Goal: Task Accomplishment & Management: Manage account settings

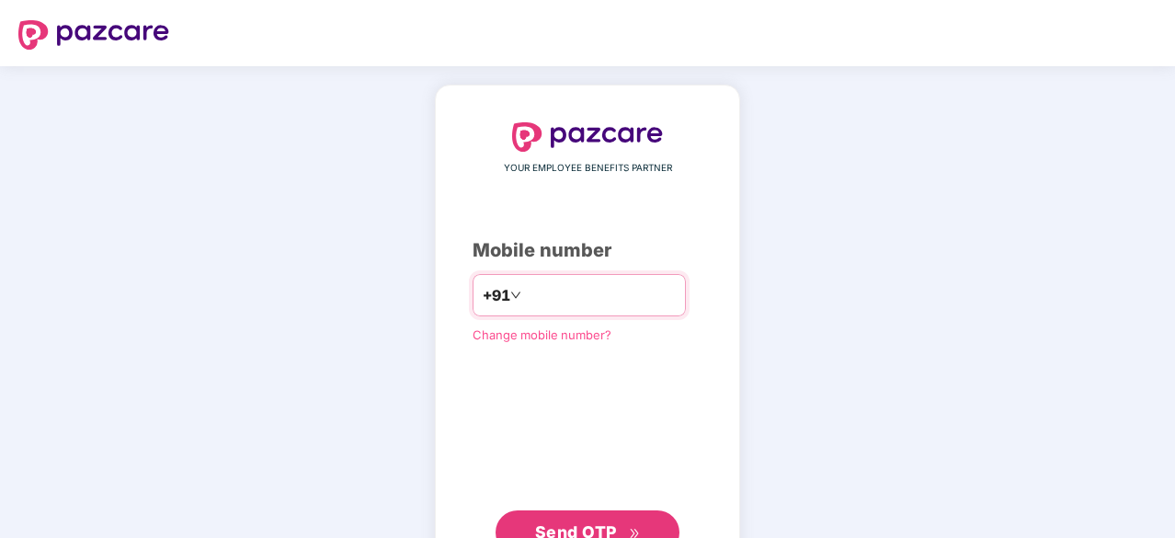
type input "**********"
click at [601, 523] on span "Send OTP" at bounding box center [576, 531] width 82 height 19
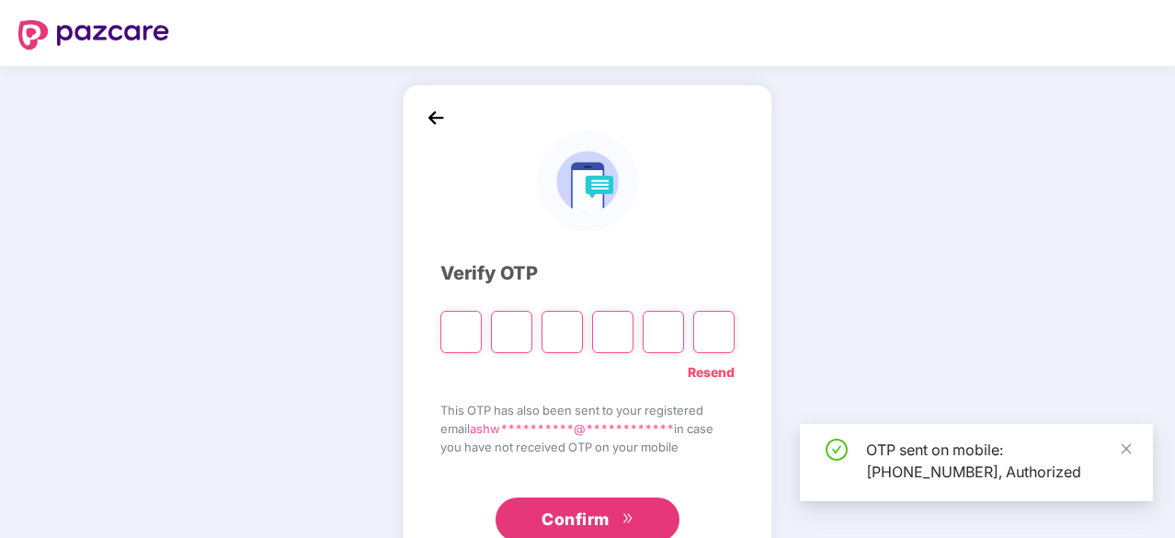
type input "*"
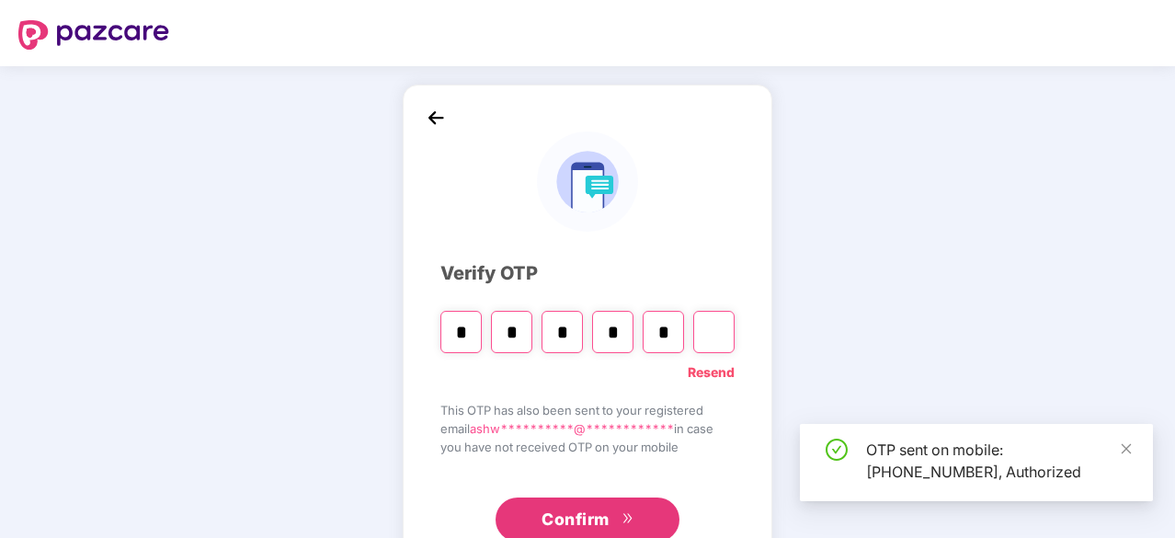
type input "*"
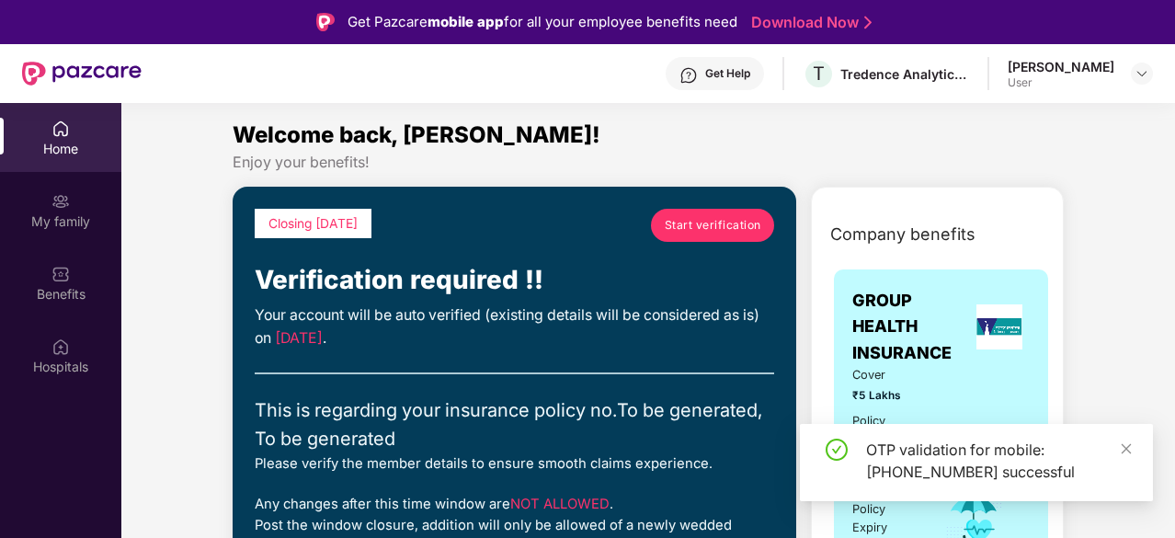
click at [711, 222] on span "Start verification" at bounding box center [713, 224] width 97 height 17
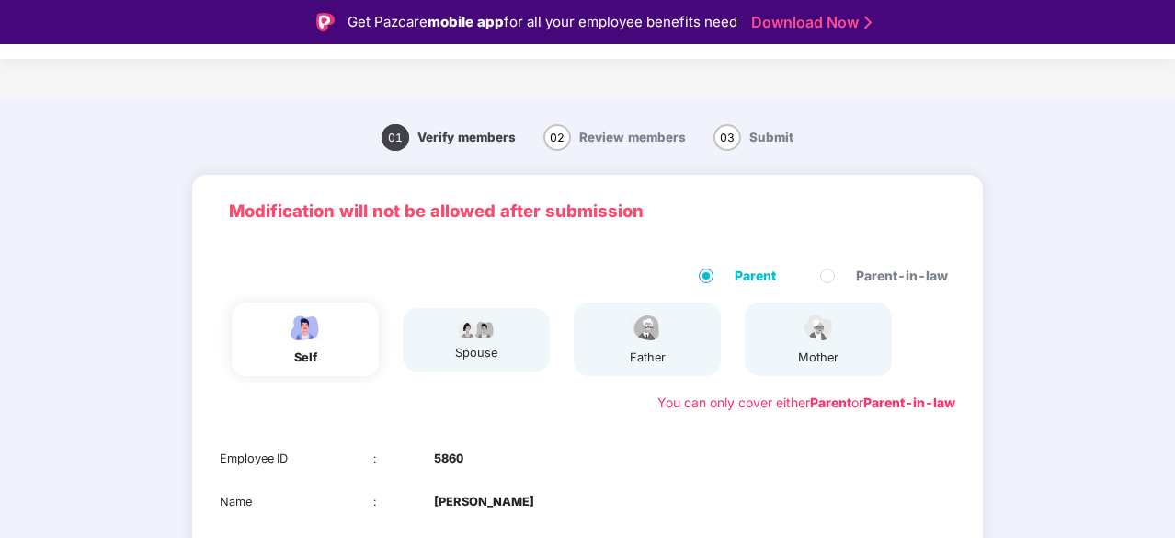
click at [1053, 225] on div "01 Verify members 02 Review members 03 Submit Modification will not be allowed …" at bounding box center [587, 463] width 1175 height 710
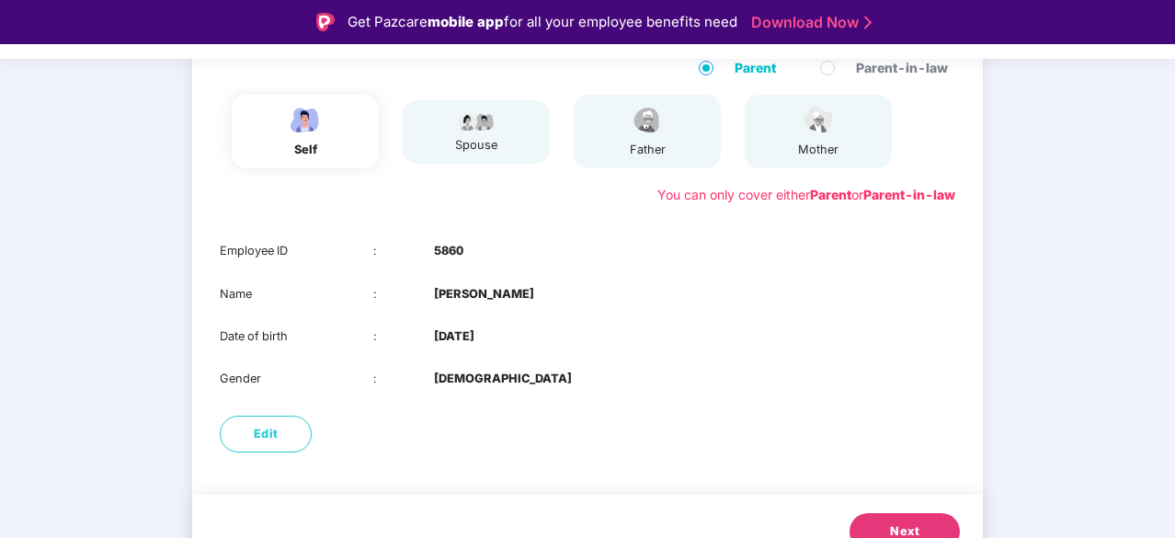
scroll to position [236, 0]
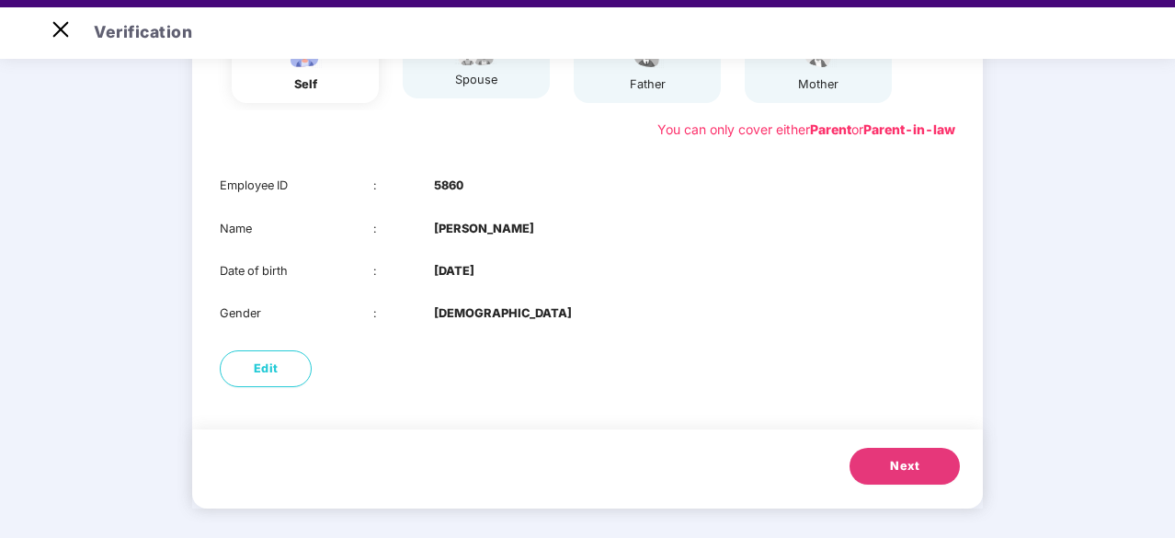
click at [921, 462] on button "Next" at bounding box center [904, 466] width 110 height 37
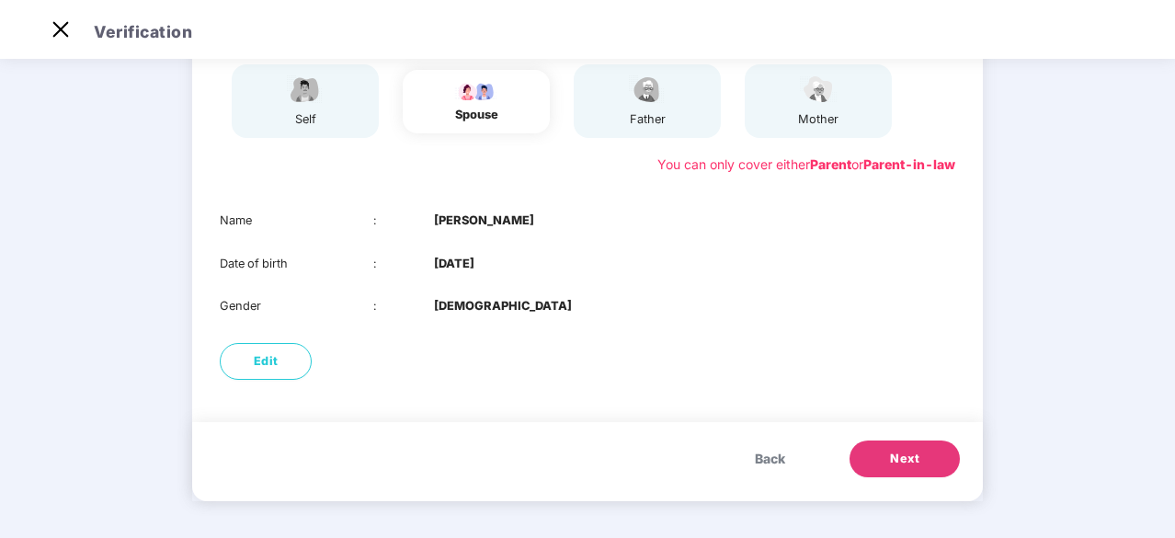
scroll to position [193, 0]
click at [921, 462] on button "Next" at bounding box center [904, 459] width 110 height 37
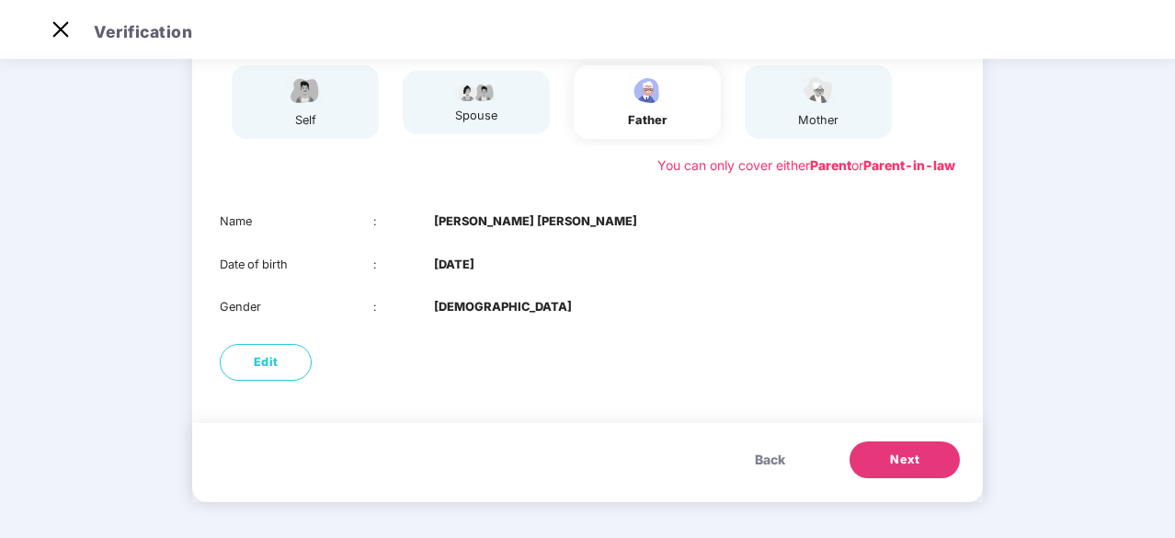
click at [921, 462] on button "Next" at bounding box center [904, 459] width 110 height 37
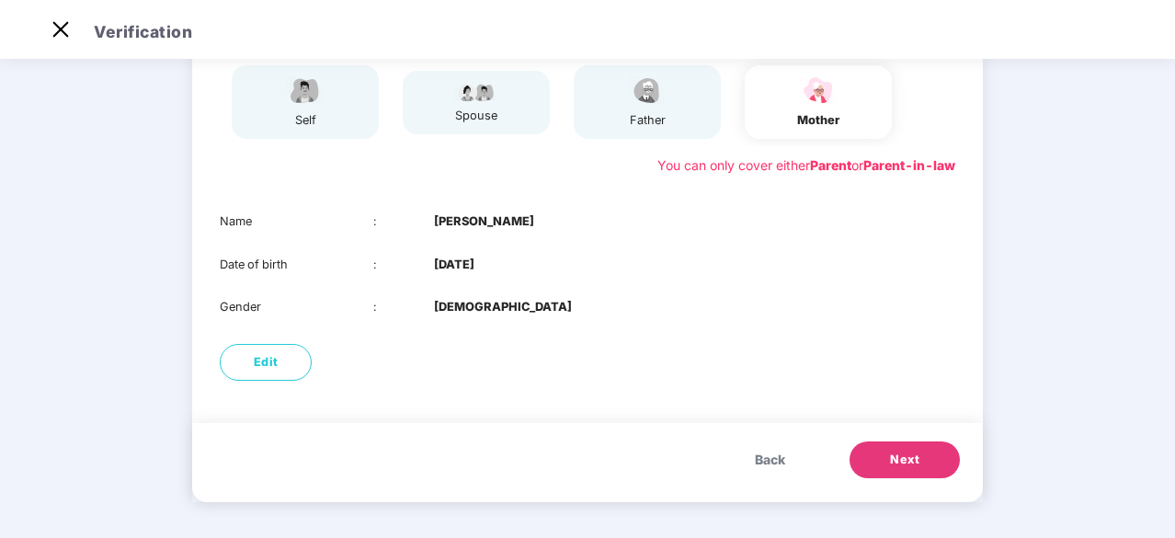
click at [921, 462] on button "Next" at bounding box center [904, 459] width 110 height 37
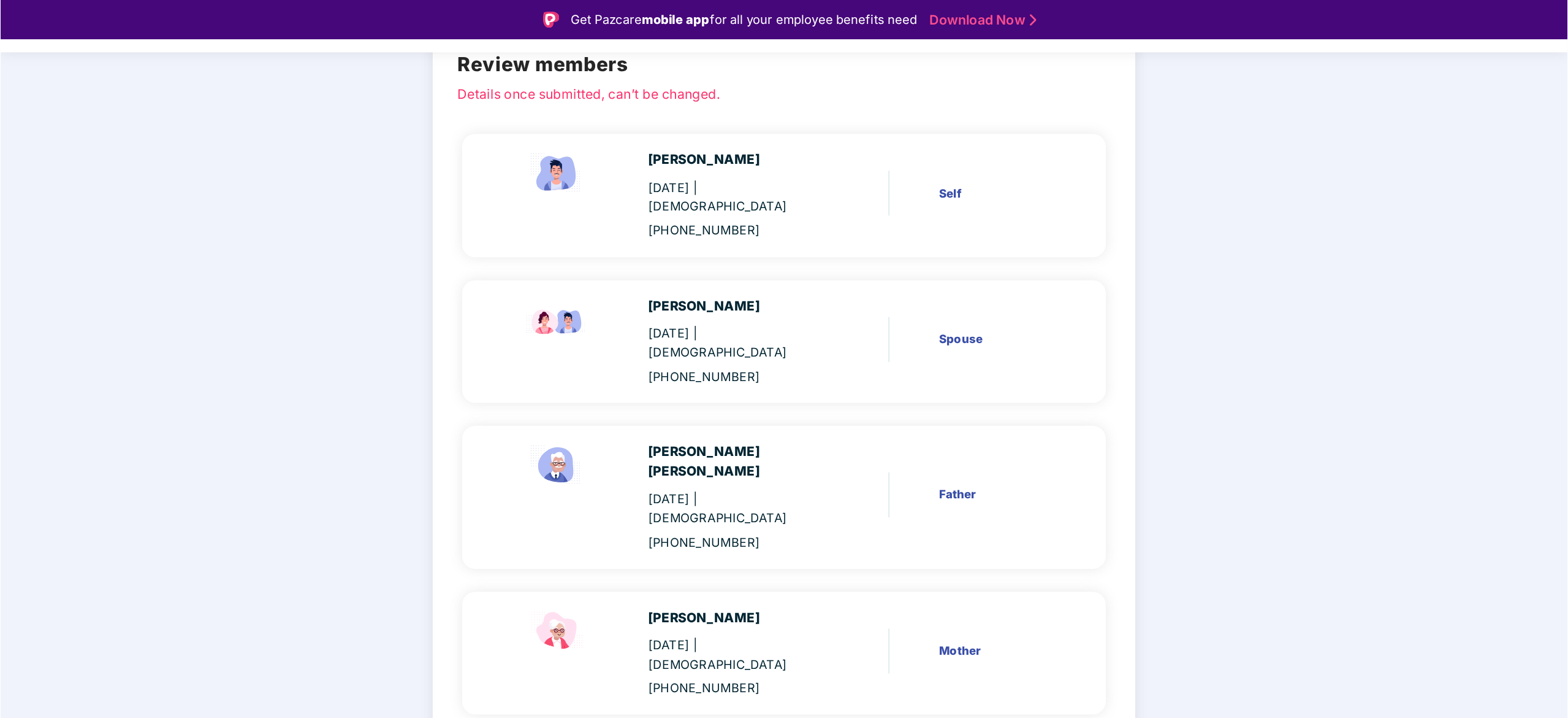
scroll to position [0, 0]
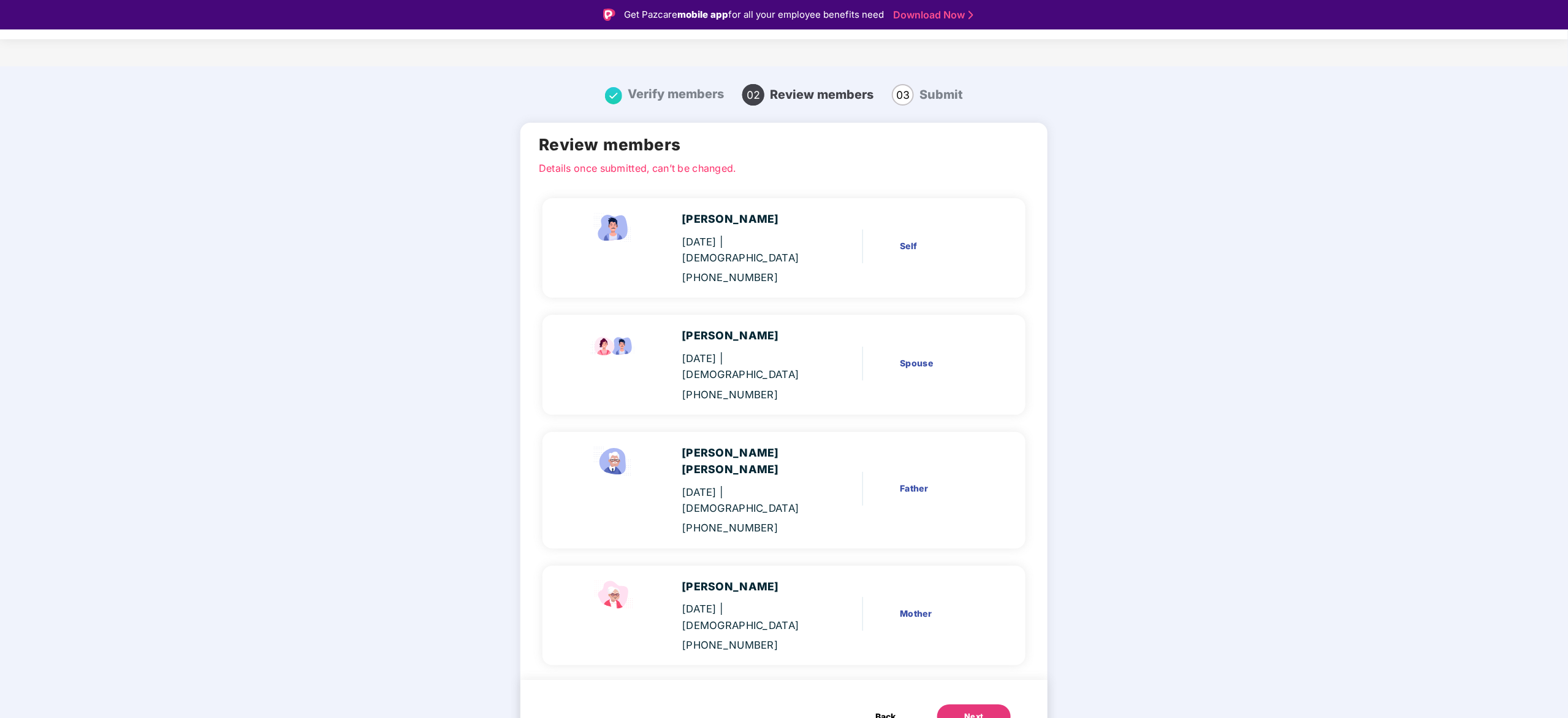
drag, startPoint x: 784, startPoint y: 0, endPoint x: 976, endPoint y: 630, distance: 658.6
click at [783, 358] on div "Next" at bounding box center [974, 717] width 19 height 12
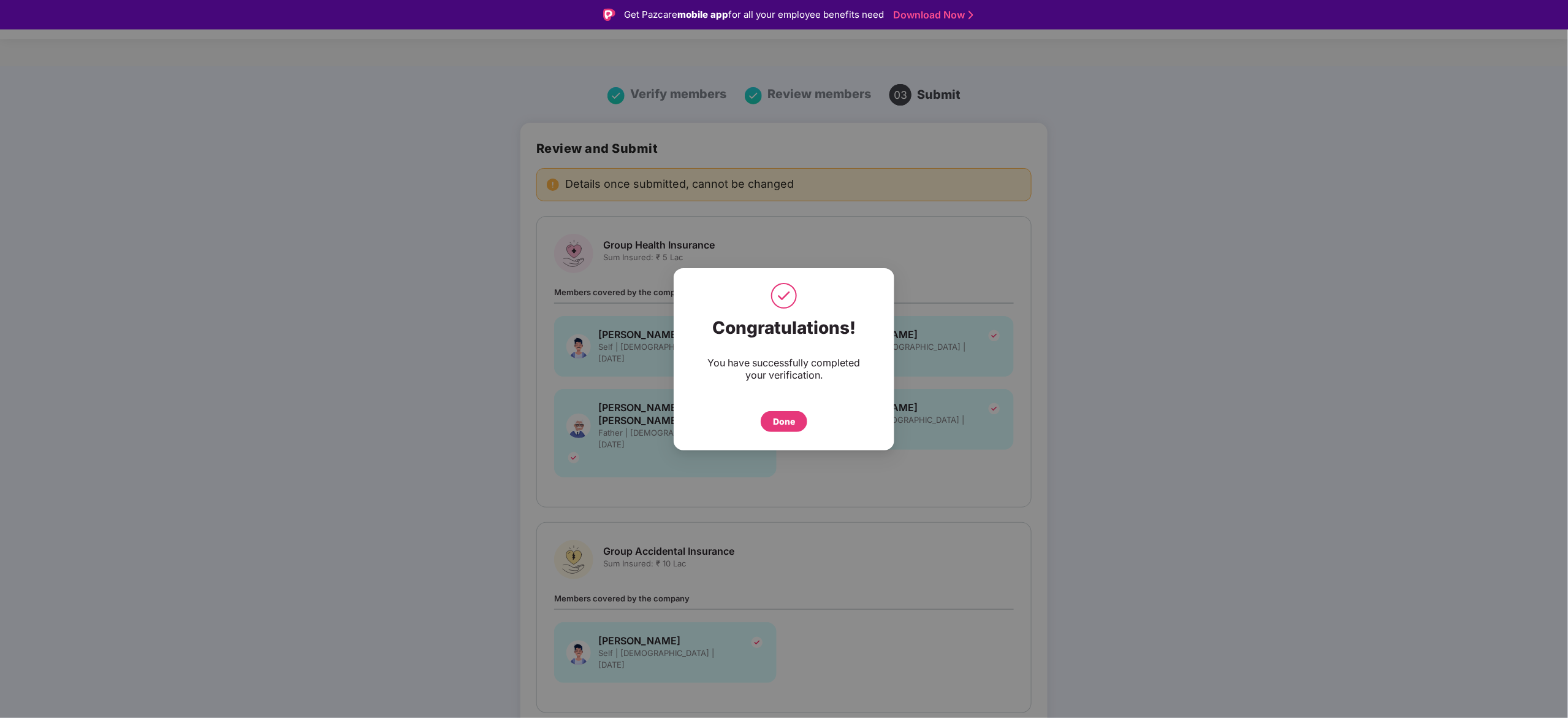
click at [778, 358] on div "Done" at bounding box center [784, 421] width 22 height 13
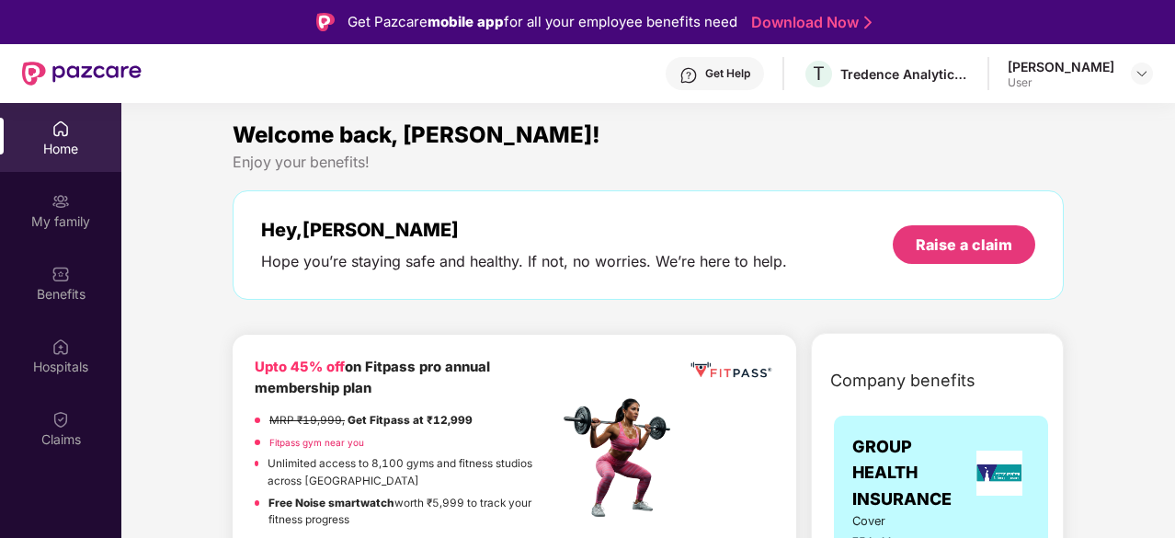
drag, startPoint x: 0, startPoint y: 0, endPoint x: 180, endPoint y: 286, distance: 337.9
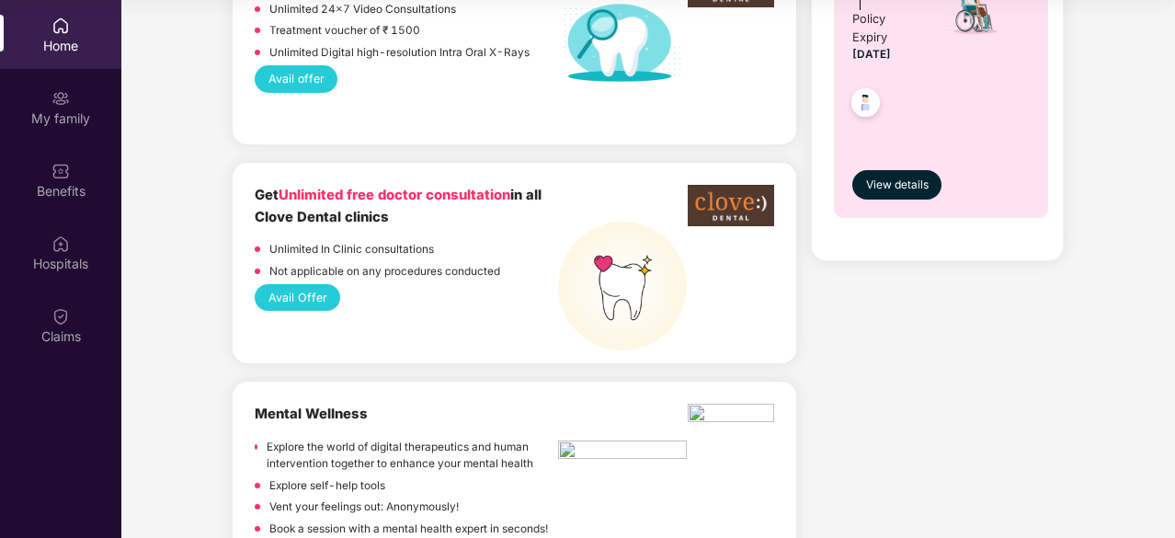
scroll to position [1027, 0]
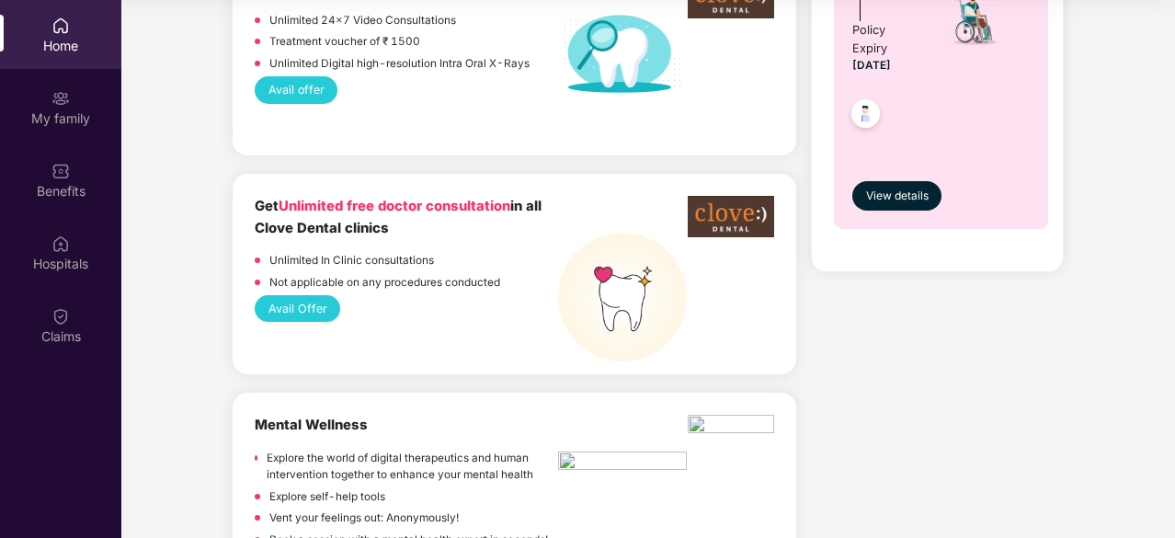
click at [325, 304] on button "Avail Offer" at bounding box center [297, 308] width 85 height 27
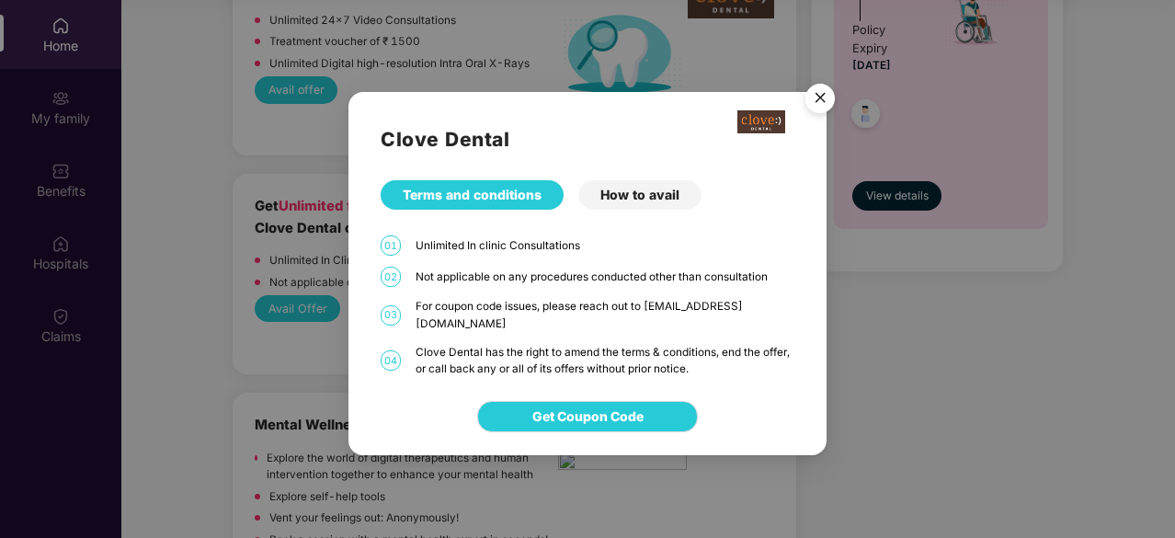
click at [623, 205] on div "How to avail" at bounding box center [639, 194] width 123 height 29
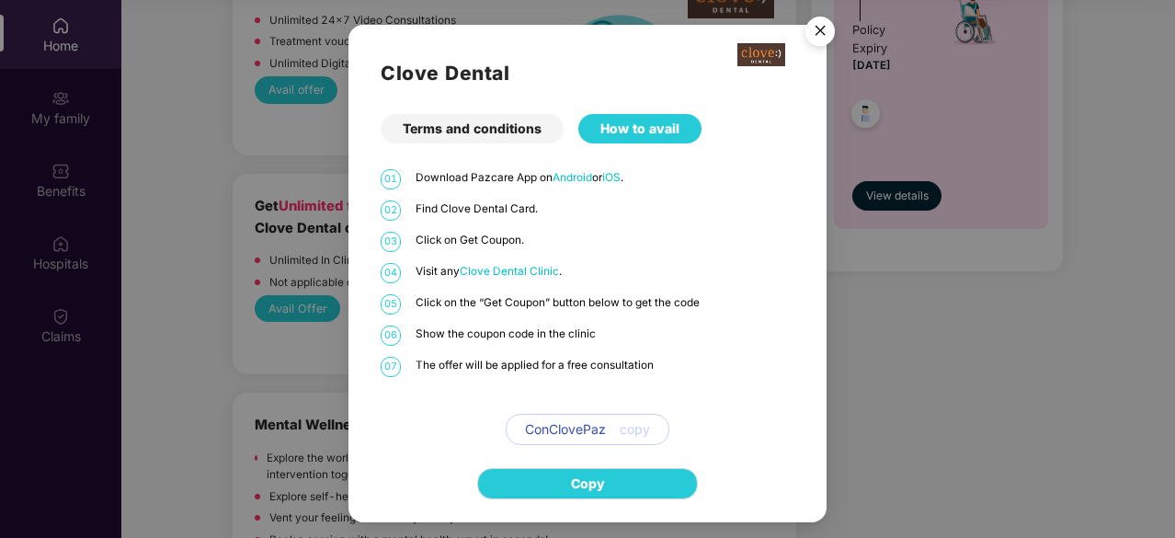
click at [515, 135] on div "Terms and conditions" at bounding box center [472, 128] width 183 height 29
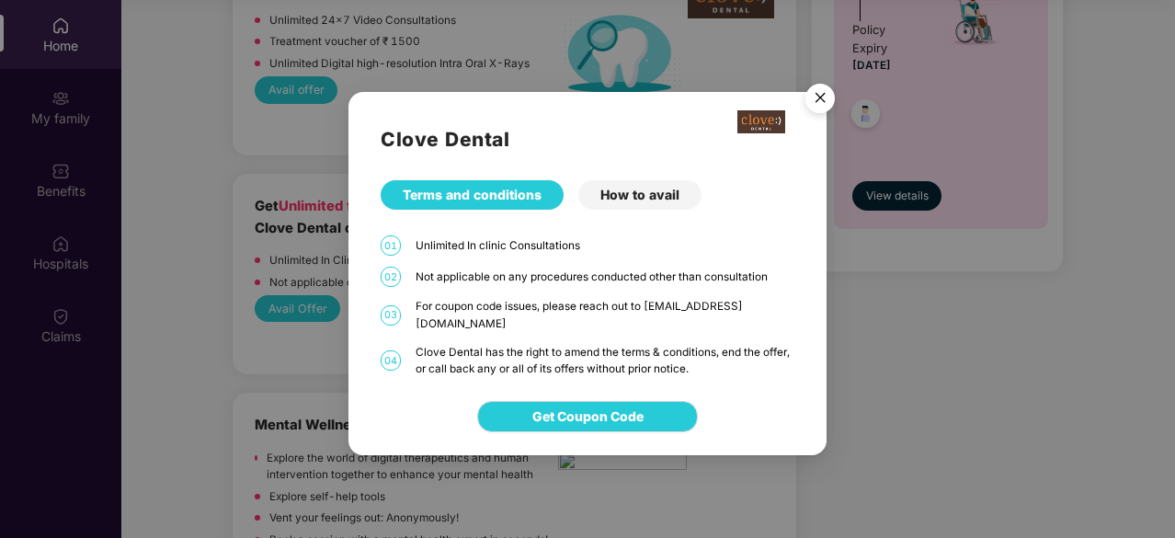
click at [814, 101] on img "Close" at bounding box center [819, 100] width 51 height 51
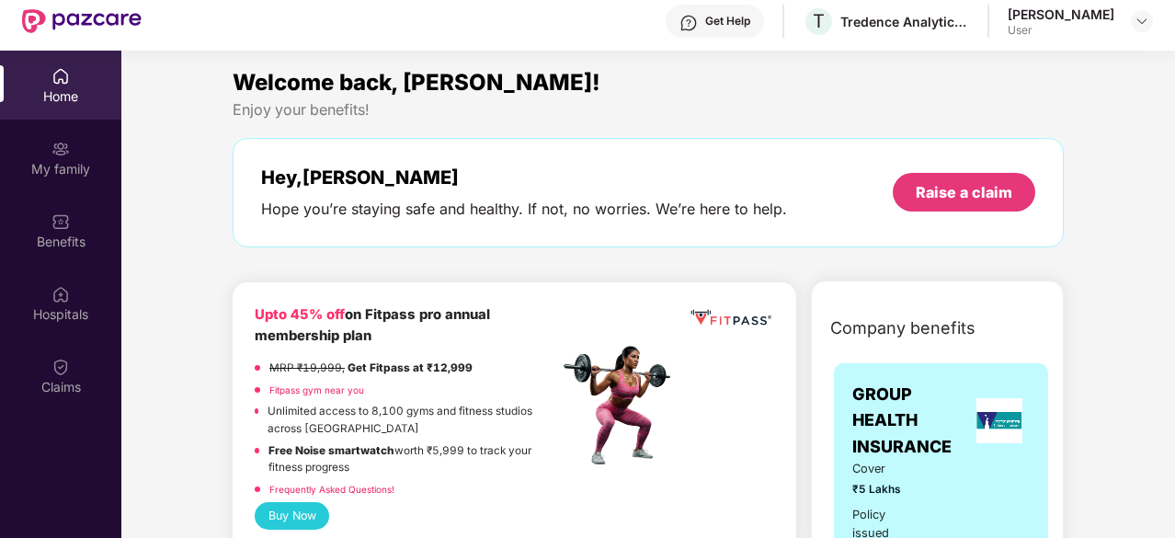
scroll to position [0, 0]
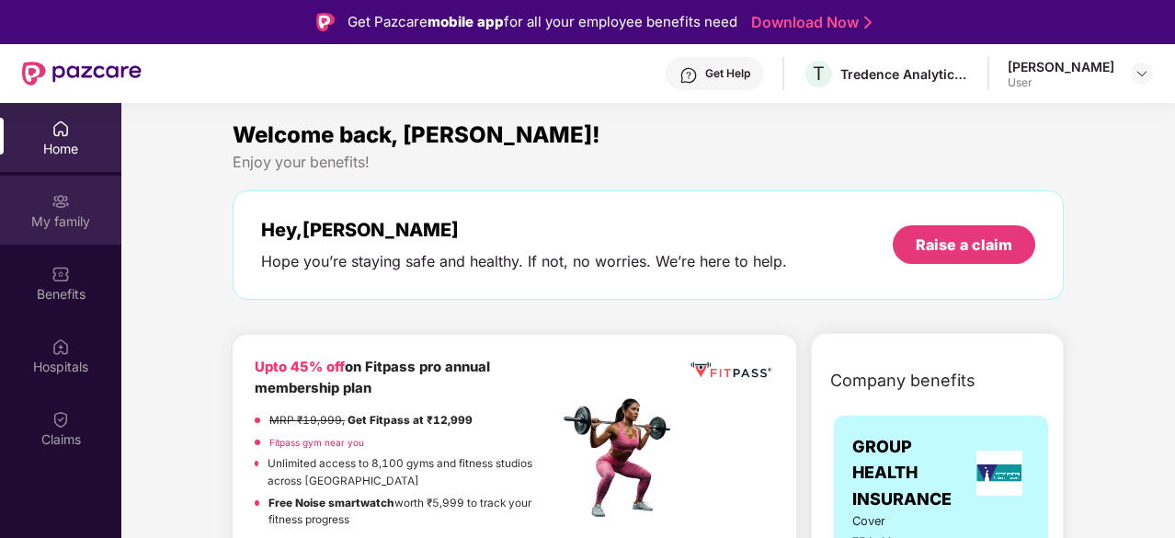
click at [68, 229] on div "My family" at bounding box center [60, 221] width 121 height 18
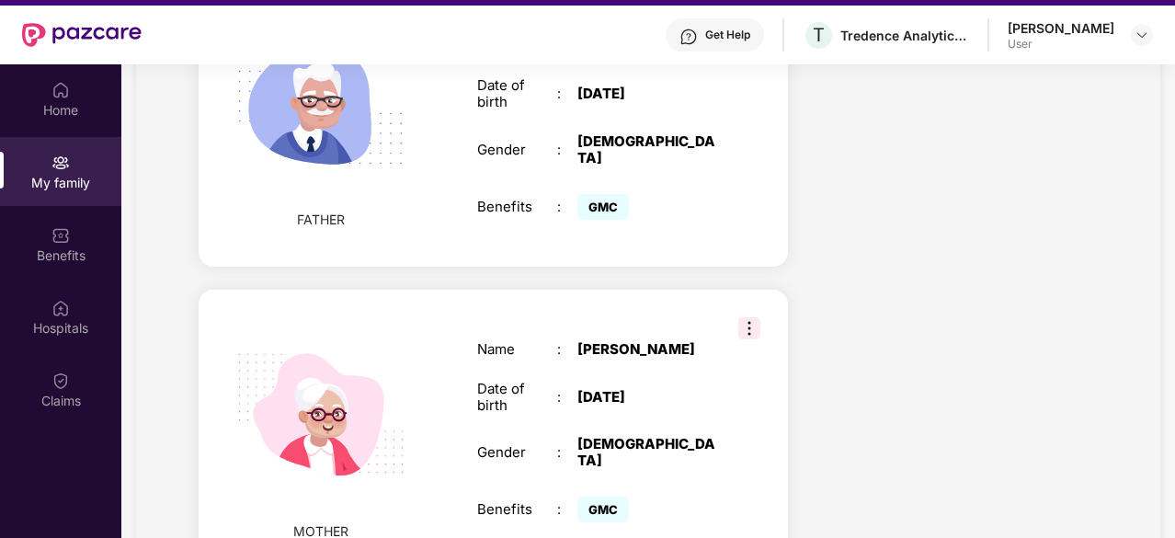
scroll to position [1179, 0]
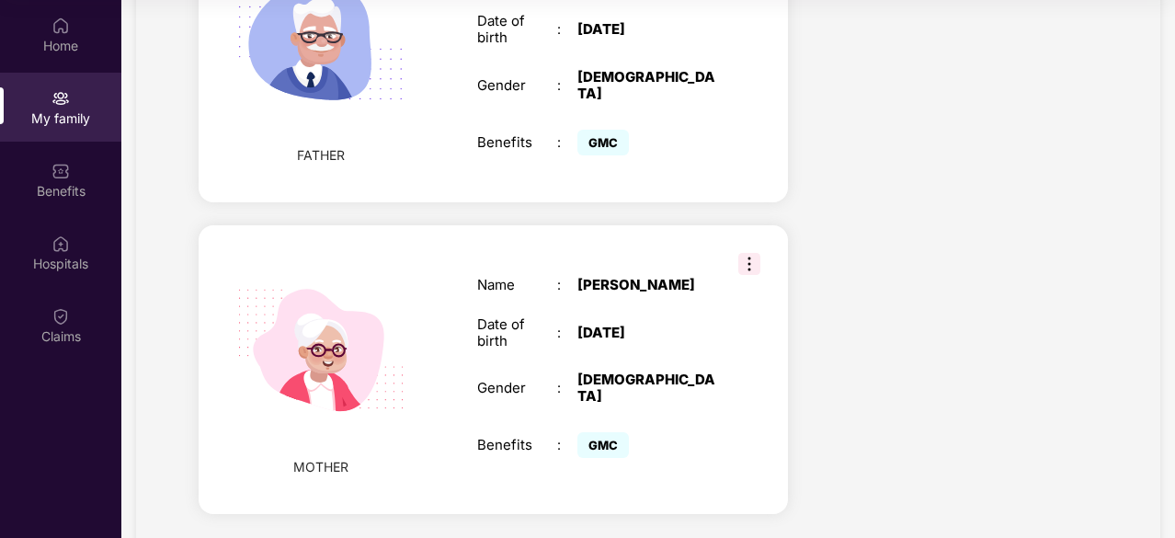
click at [746, 253] on img at bounding box center [749, 264] width 22 height 22
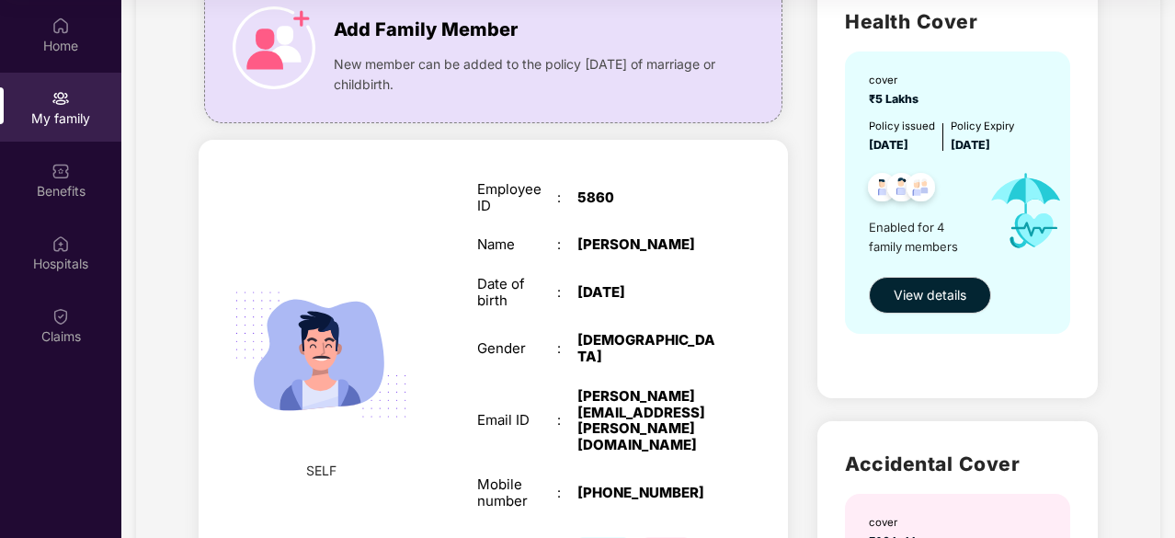
scroll to position [149, 0]
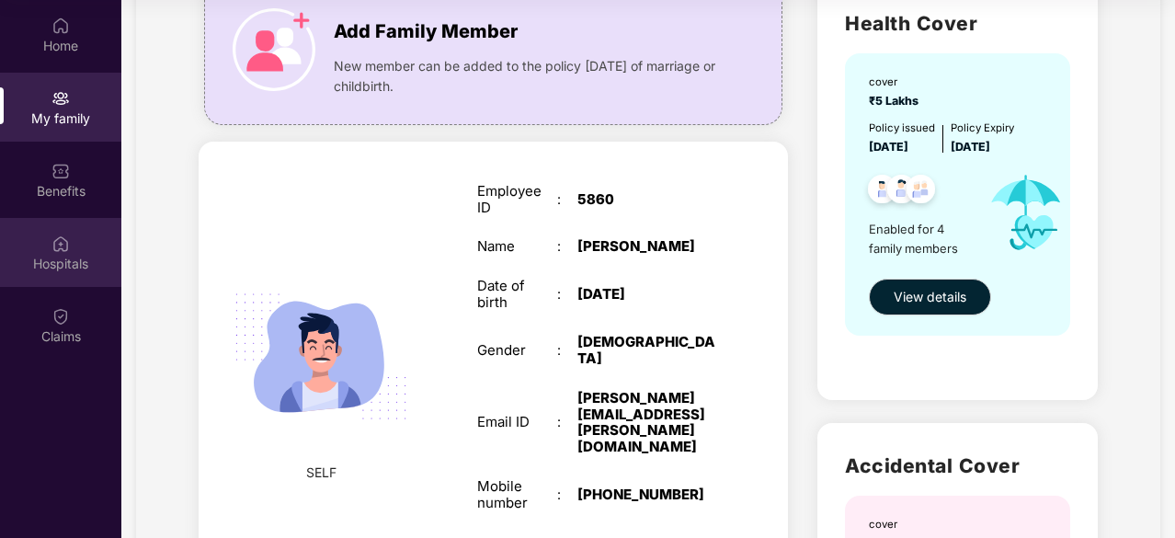
click at [58, 246] on img at bounding box center [60, 243] width 18 height 18
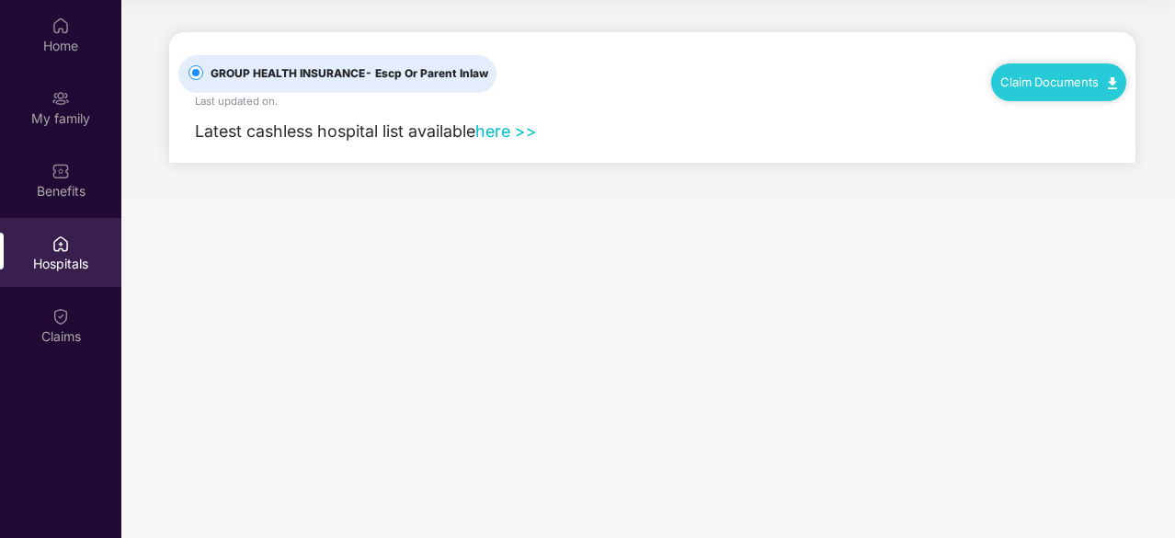
scroll to position [0, 0]
click at [58, 187] on div "Benefits" at bounding box center [60, 191] width 121 height 18
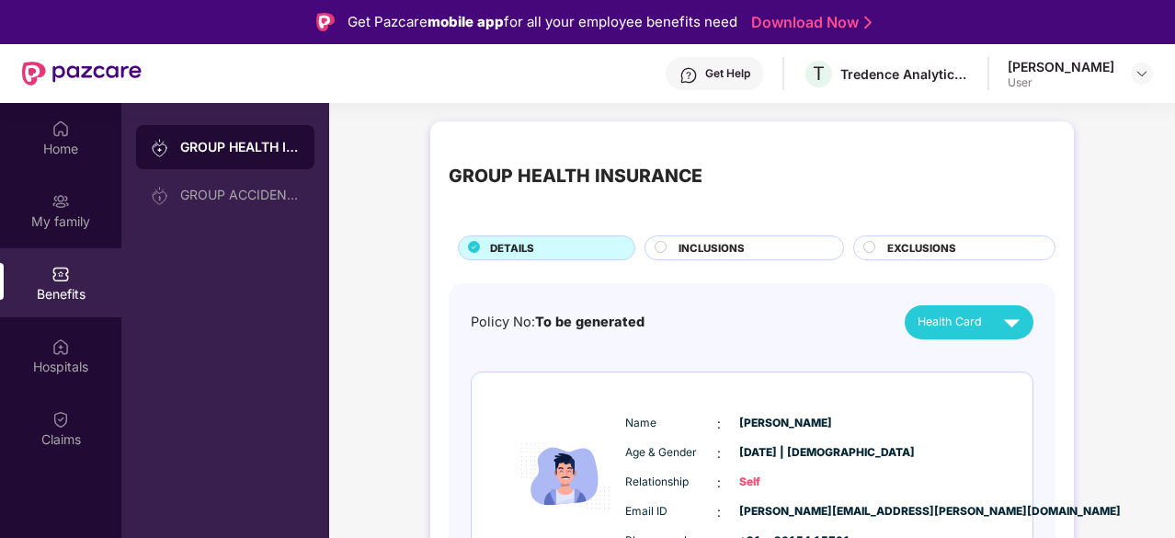
click at [729, 246] on span "INCLUSIONS" at bounding box center [711, 248] width 66 height 17
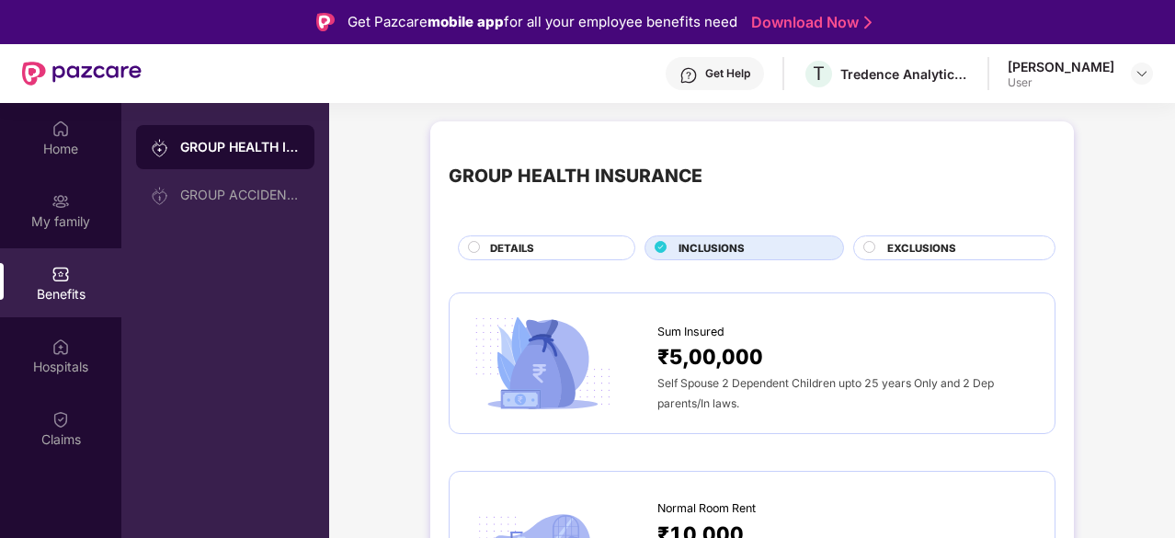
click at [895, 242] on span "EXCLUSIONS" at bounding box center [921, 248] width 69 height 17
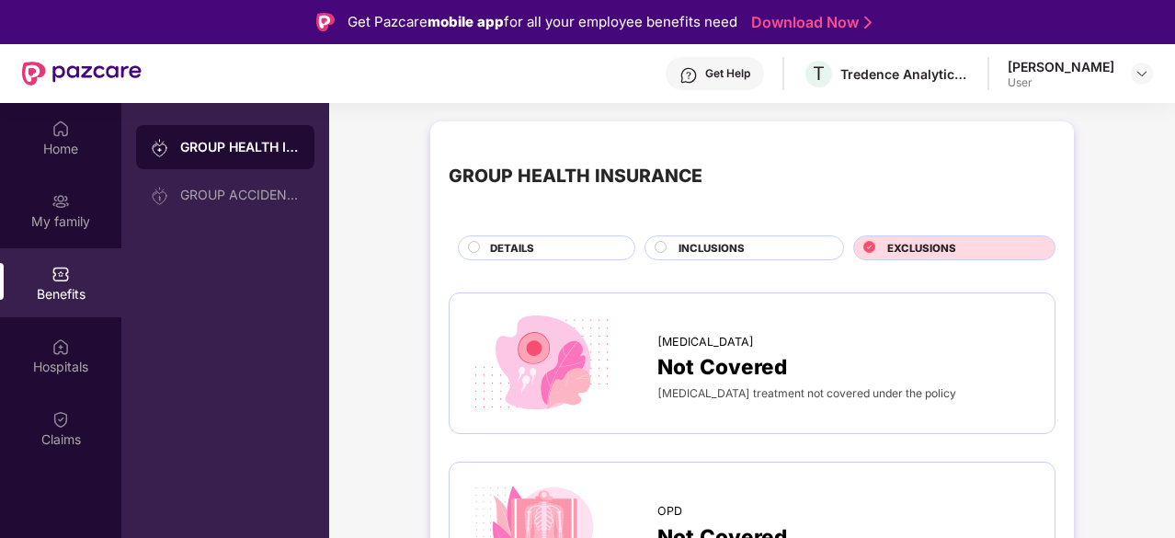
click at [599, 242] on div "DETAILS" at bounding box center [553, 249] width 144 height 19
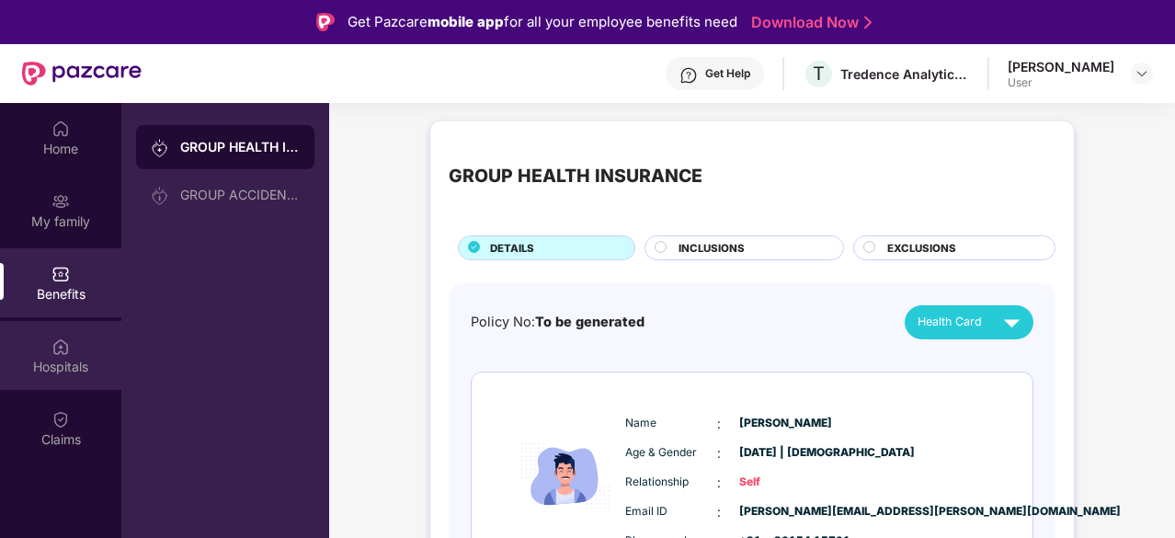
click at [69, 347] on img at bounding box center [60, 346] width 18 height 18
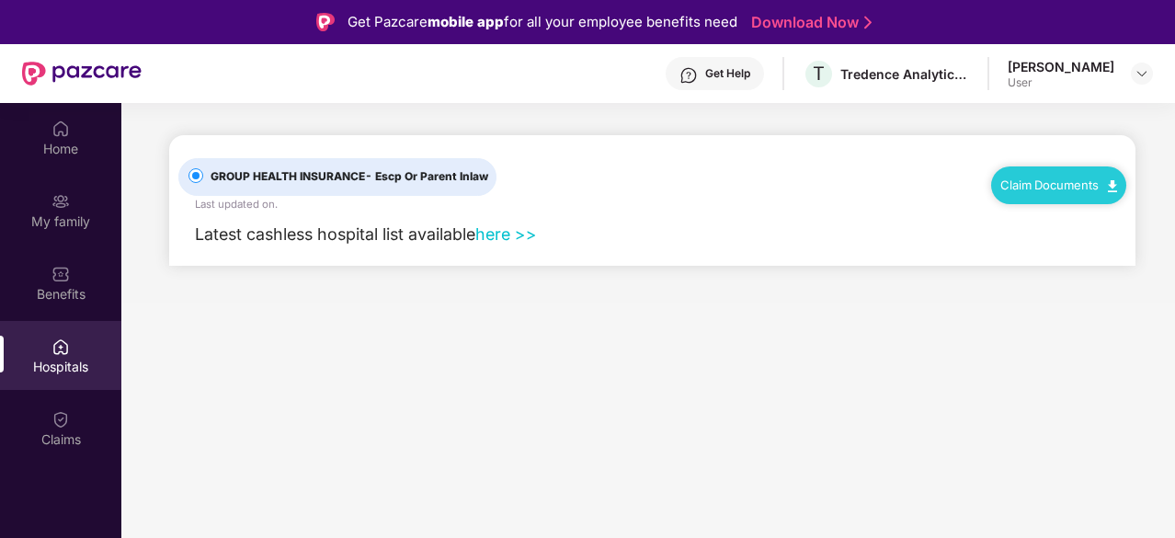
click at [498, 235] on link "here >>" at bounding box center [506, 233] width 62 height 19
